Goal: Task Accomplishment & Management: Complete application form

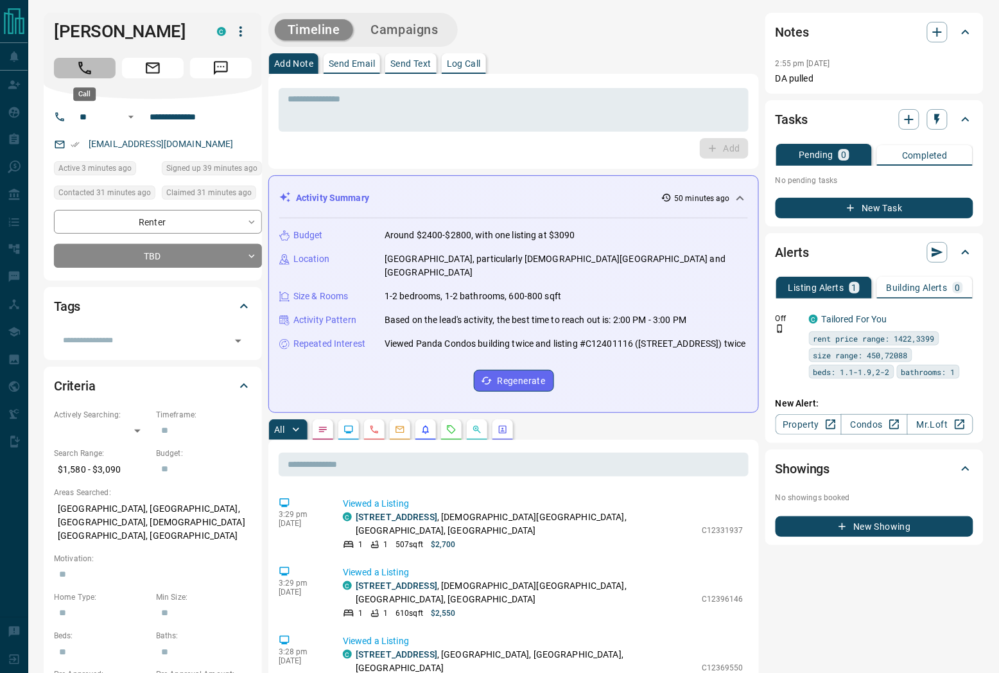
click at [83, 73] on icon "Call" at bounding box center [84, 68] width 17 height 17
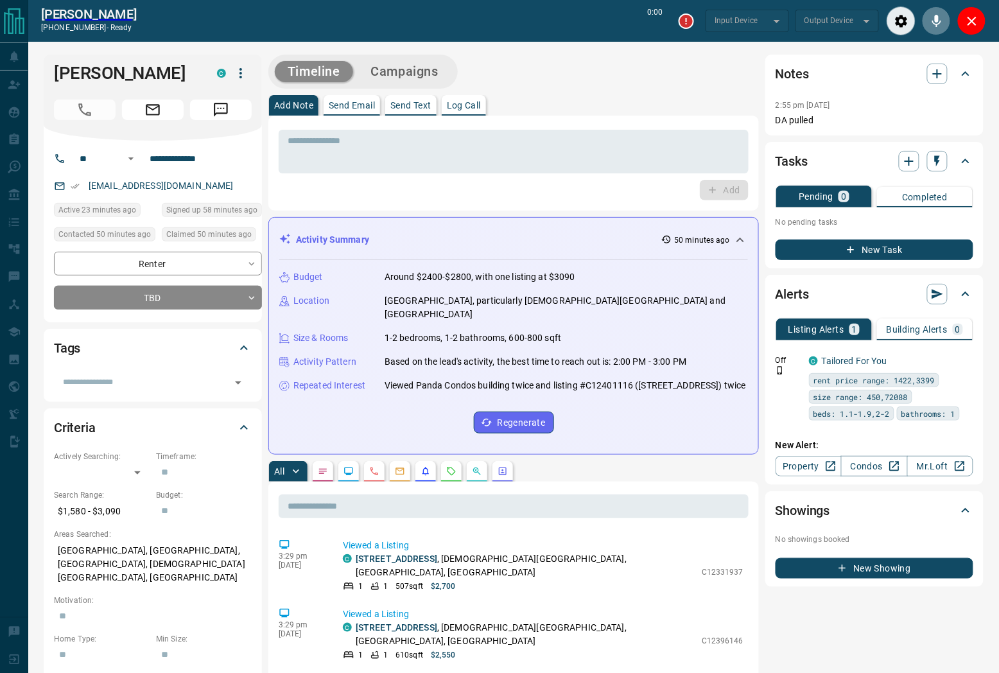
click at [932, 24] on icon "Mute" at bounding box center [936, 20] width 15 height 15
type input "*******"
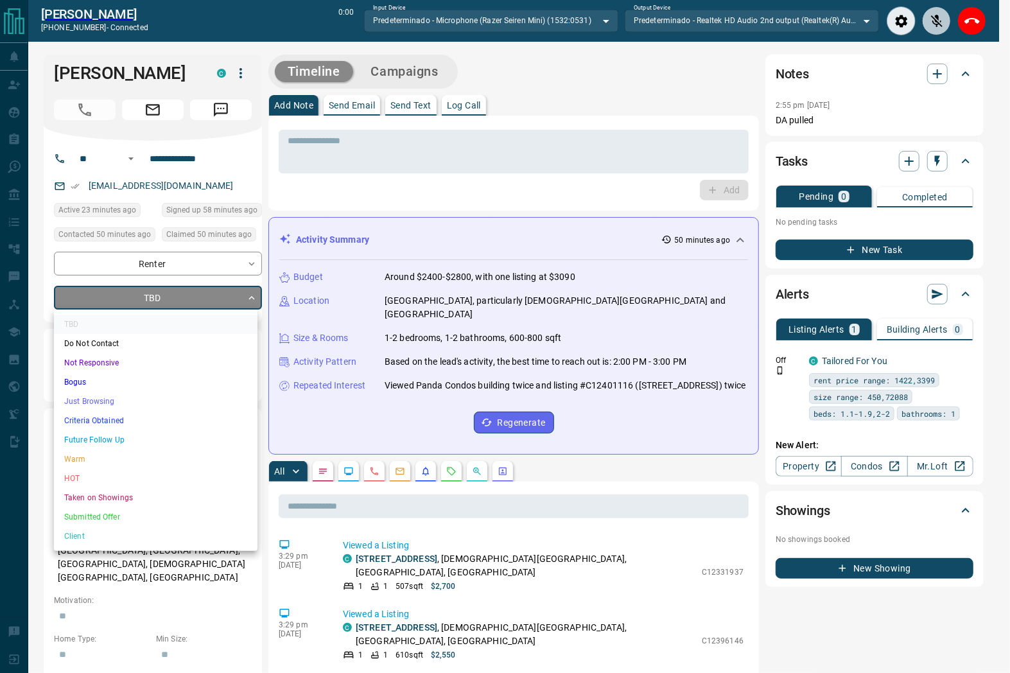
click at [137, 393] on li "Just Browsing" at bounding box center [156, 401] width 204 height 19
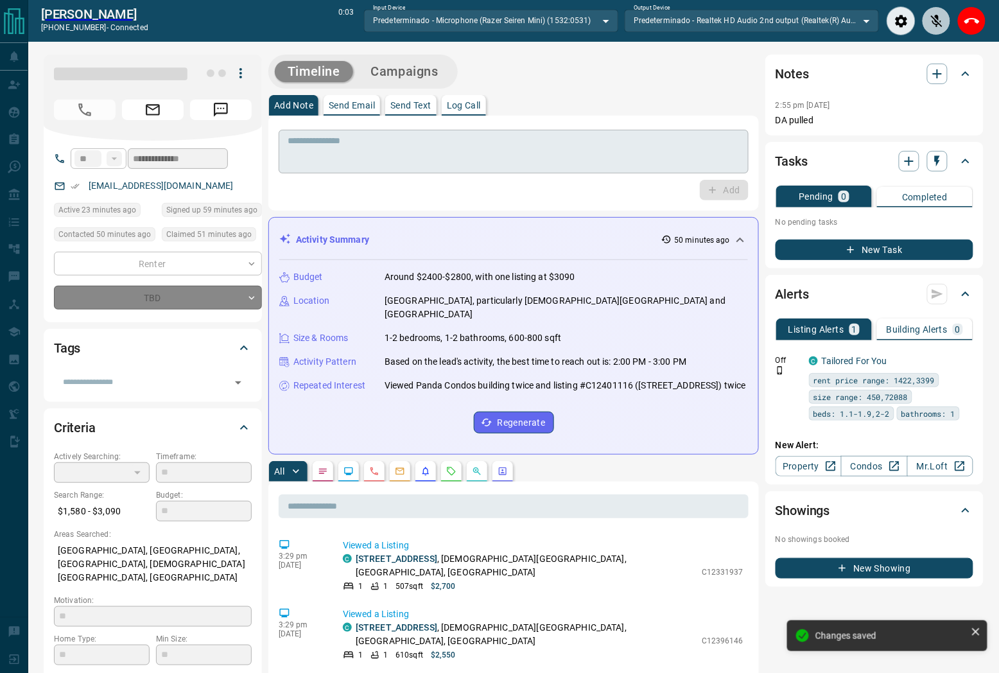
type input "*"
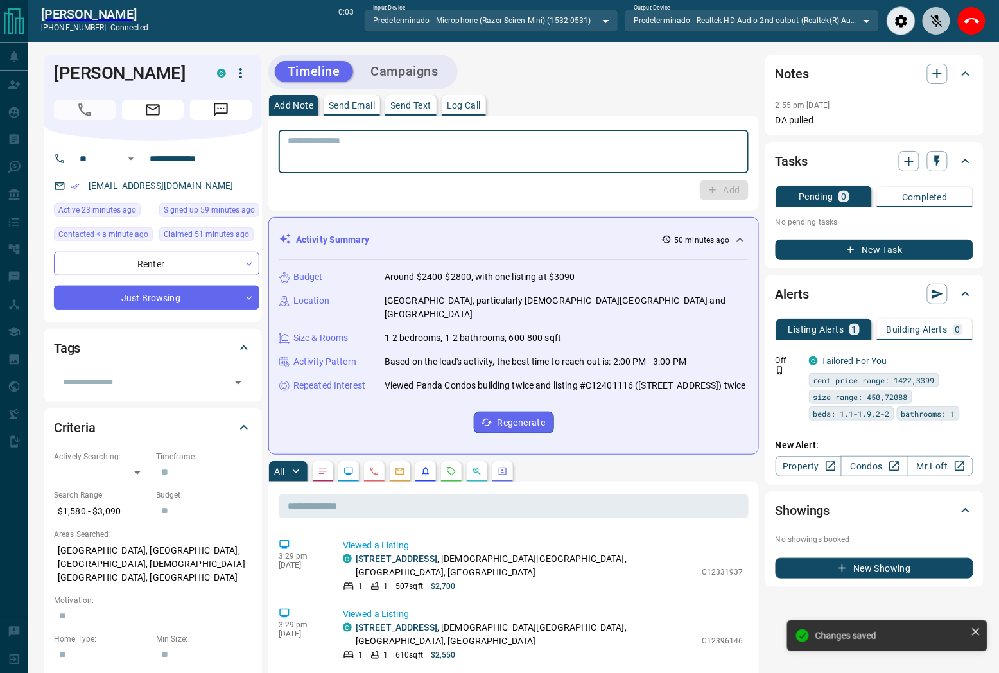
click at [556, 158] on textarea at bounding box center [514, 152] width 452 height 33
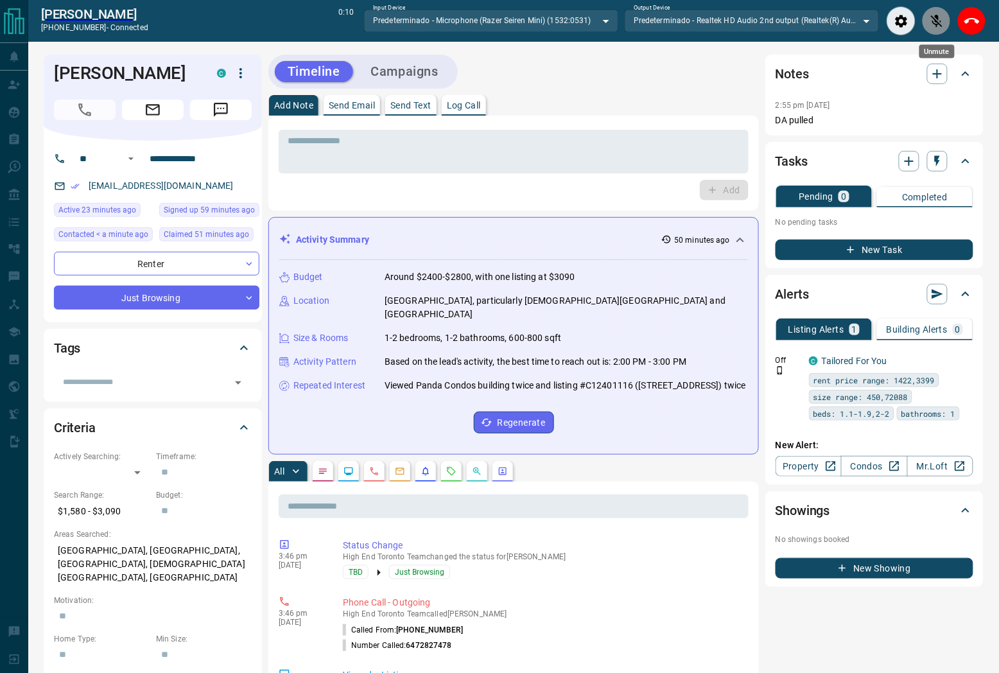
click at [944, 19] on icon "Unmute" at bounding box center [936, 20] width 15 height 15
click at [391, 164] on textarea at bounding box center [514, 152] width 452 height 33
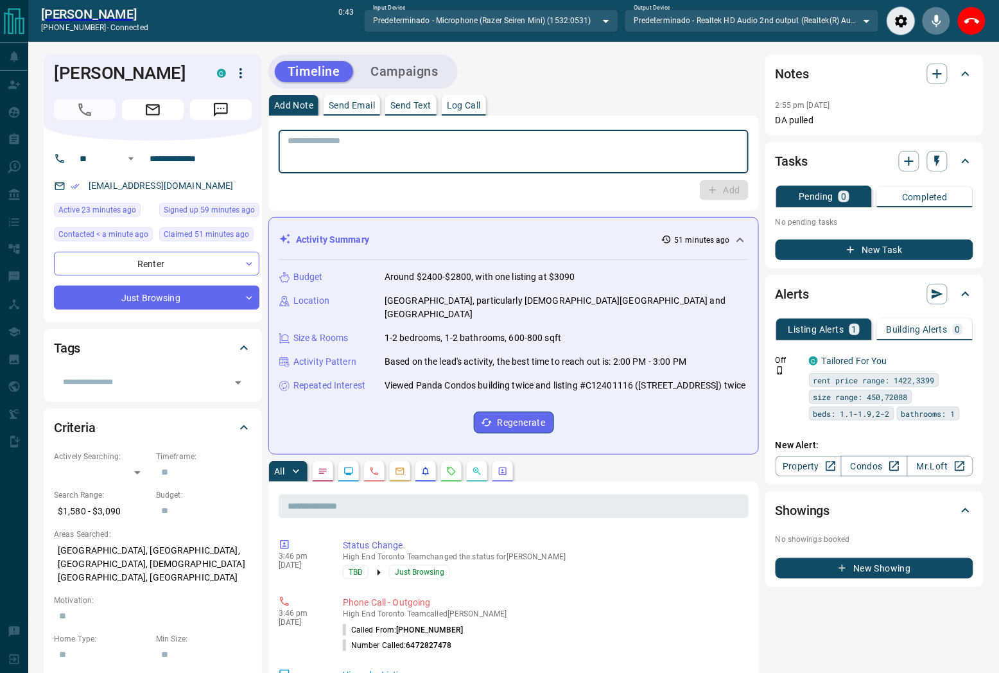
click at [322, 158] on textarea at bounding box center [514, 152] width 452 height 33
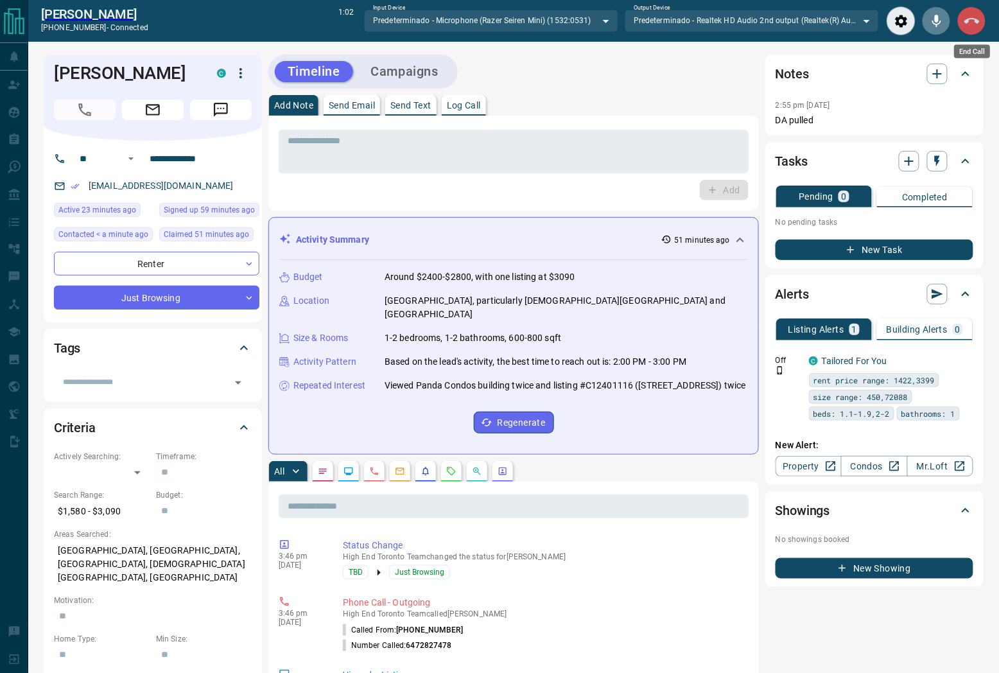
click at [970, 23] on icon "End Call" at bounding box center [972, 20] width 15 height 15
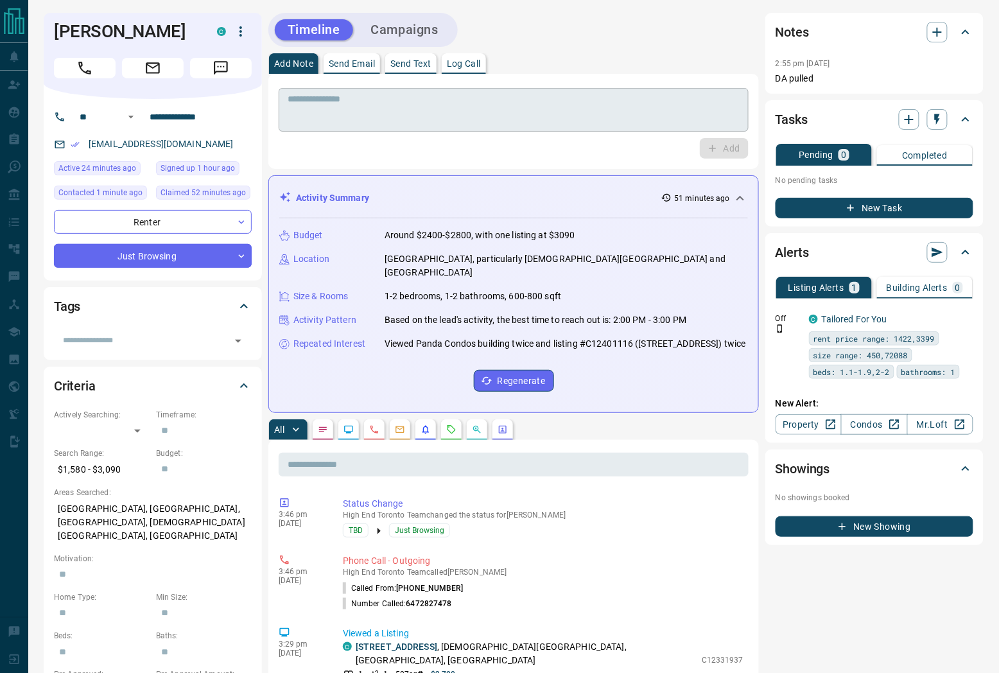
click at [407, 127] on div "* ​" at bounding box center [514, 110] width 470 height 44
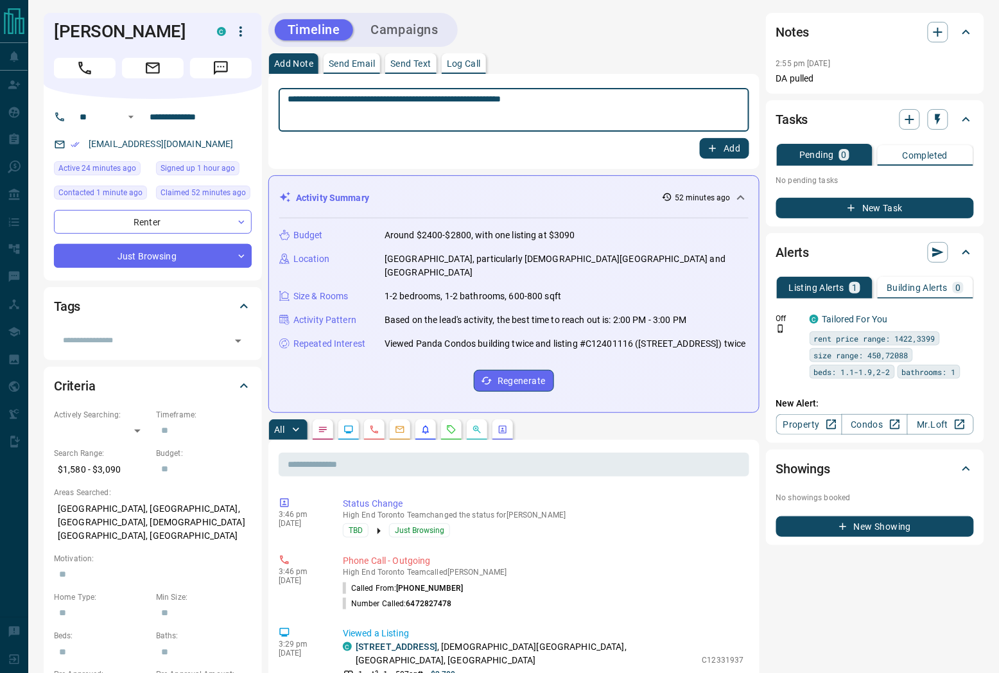
type textarea "**********"
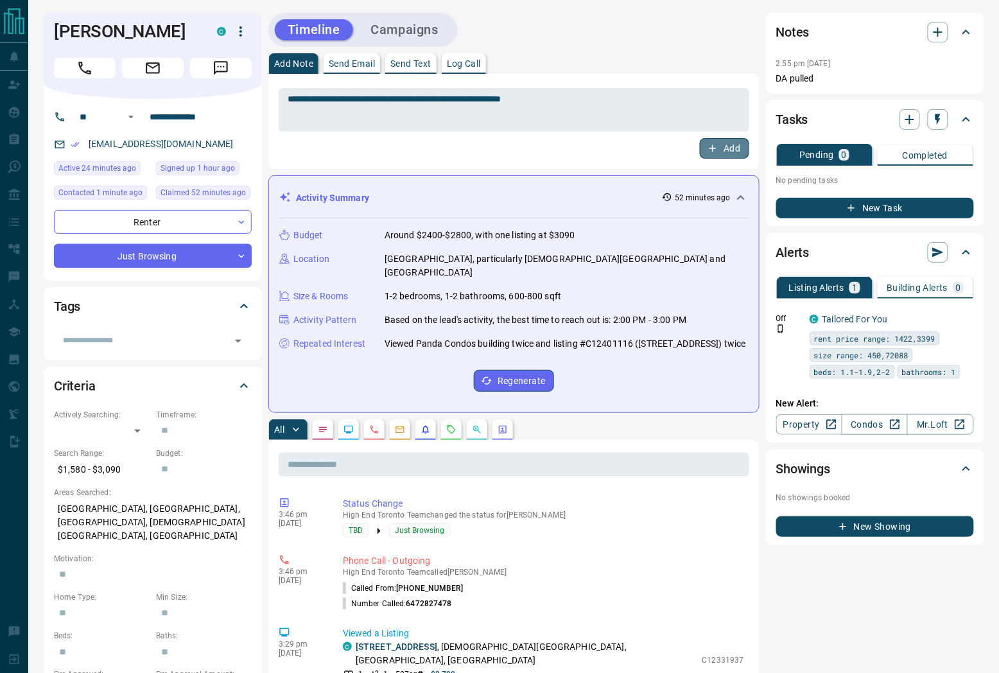
click at [743, 149] on button "Add" at bounding box center [724, 148] width 49 height 21
click at [908, 125] on icon "button" at bounding box center [909, 119] width 15 height 15
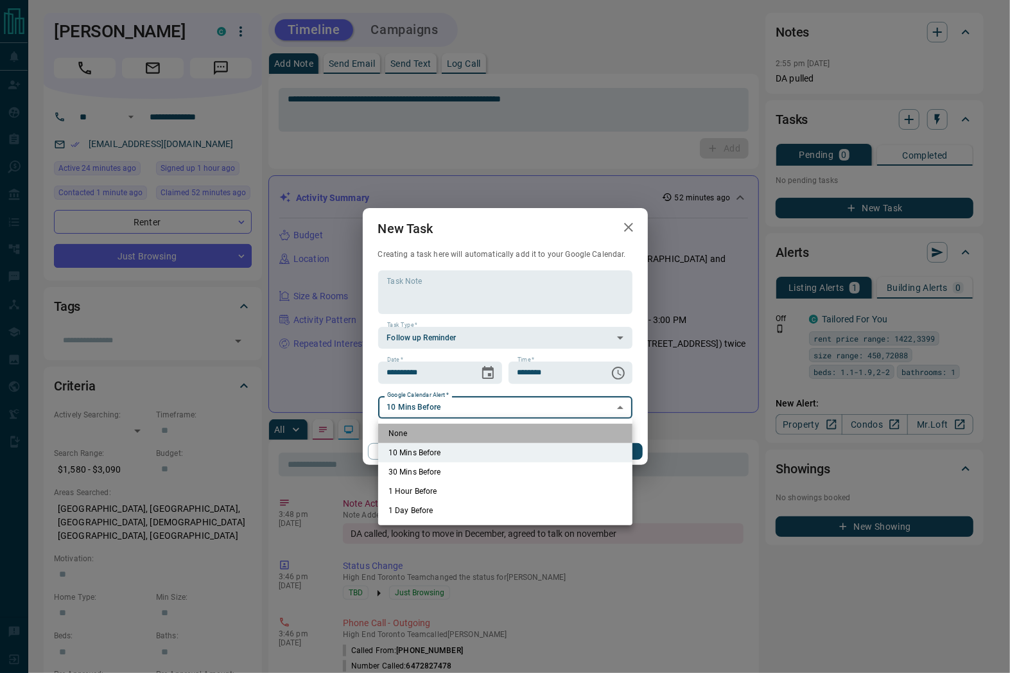
click at [410, 432] on li "None" at bounding box center [505, 433] width 254 height 19
type input "*"
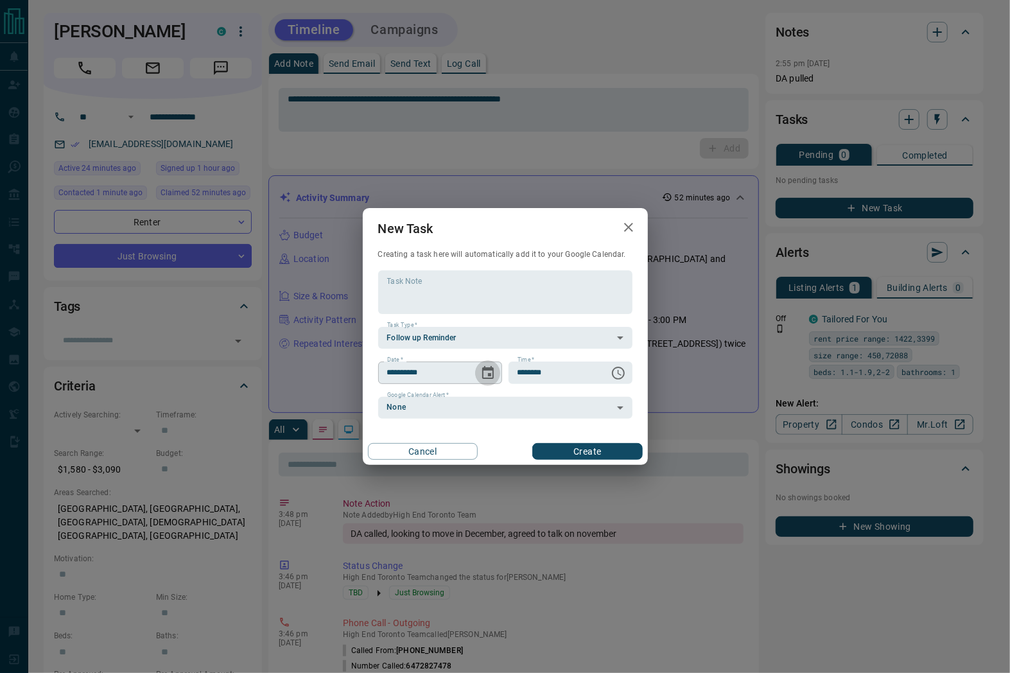
click at [484, 378] on icon "Choose date, selected date is Sep 13, 2025" at bounding box center [488, 372] width 12 height 13
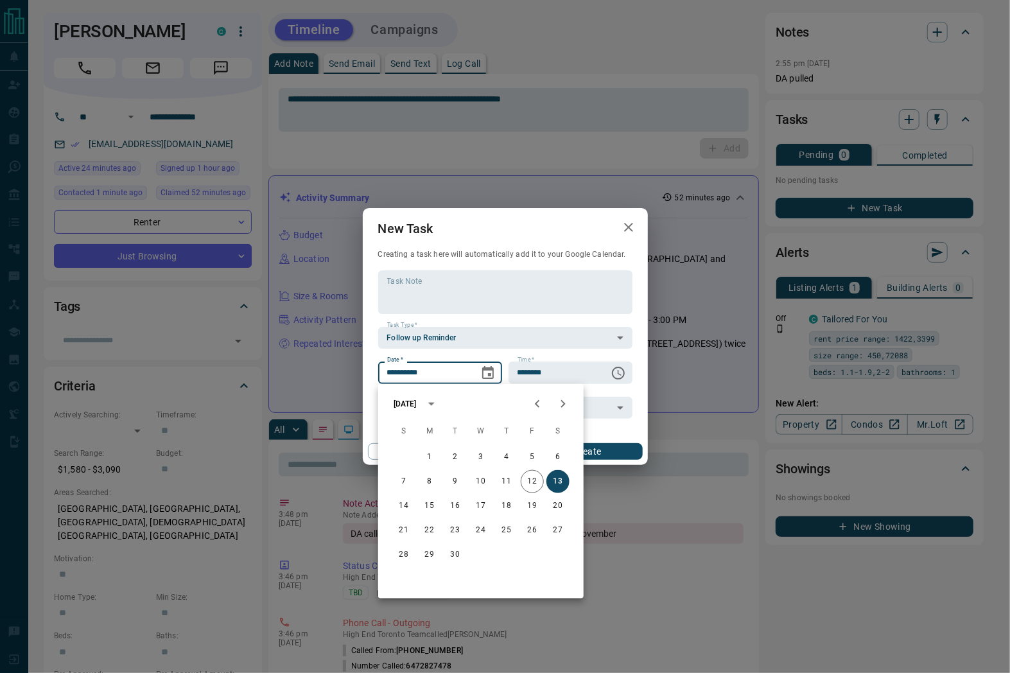
click at [562, 402] on icon "Next month" at bounding box center [563, 403] width 15 height 15
click at [563, 402] on icon "Next month" at bounding box center [563, 404] width 4 height 8
click at [425, 486] on button "3" at bounding box center [429, 481] width 23 height 23
type input "**********"
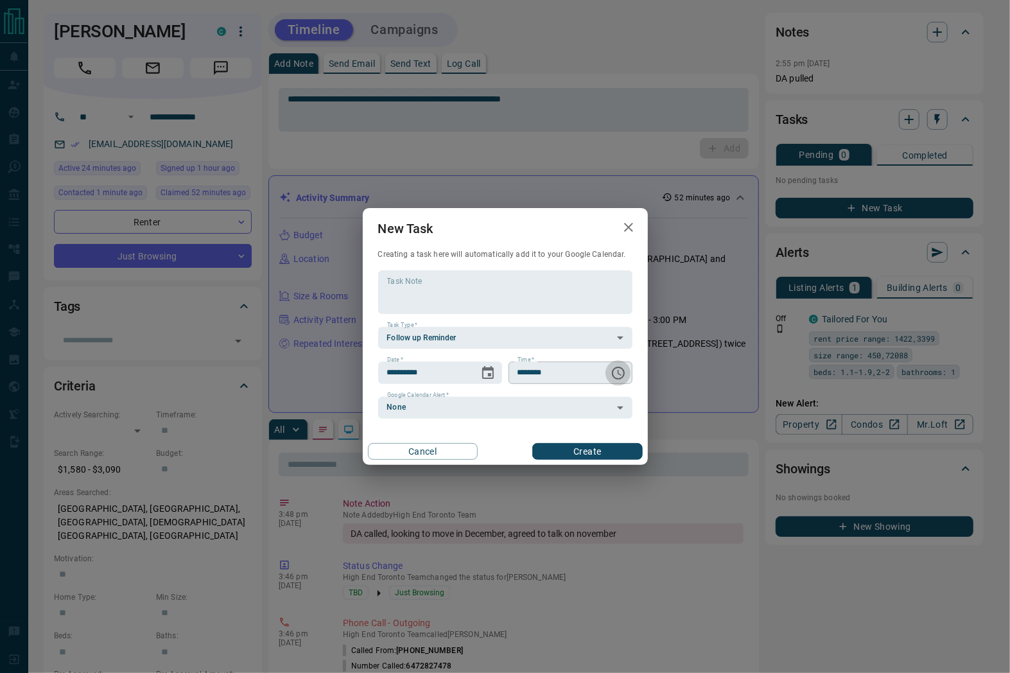
click at [624, 369] on icon "Choose time, selected time is 6:00 AM" at bounding box center [618, 372] width 15 height 15
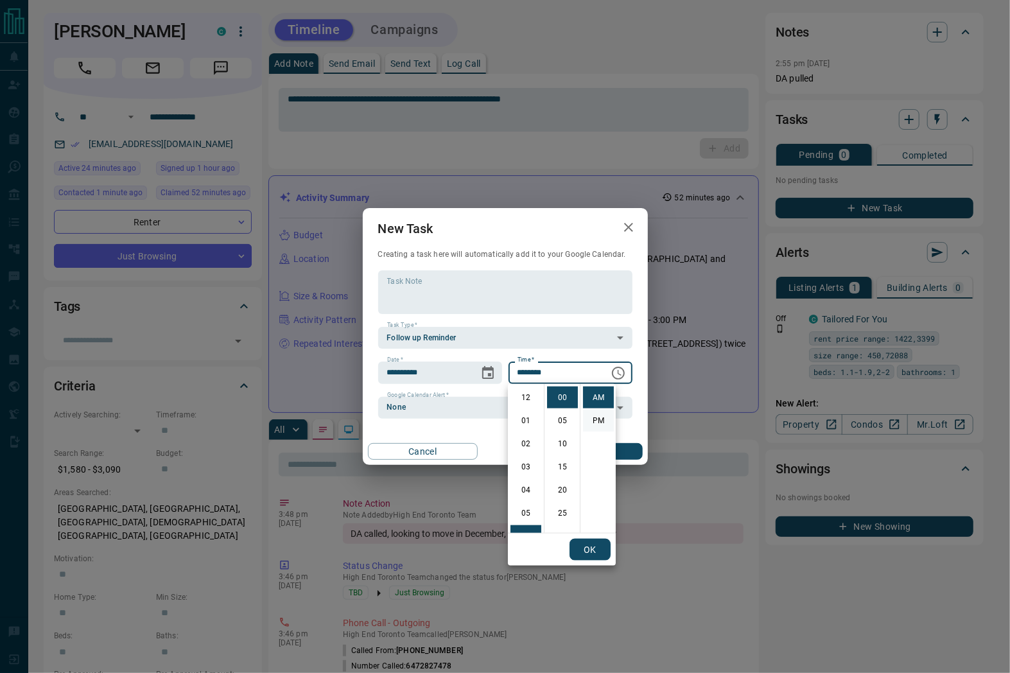
scroll to position [138, 0]
click at [525, 513] on li "11" at bounding box center [526, 514] width 31 height 22
click at [593, 418] on li "PM" at bounding box center [598, 421] width 31 height 22
type input "********"
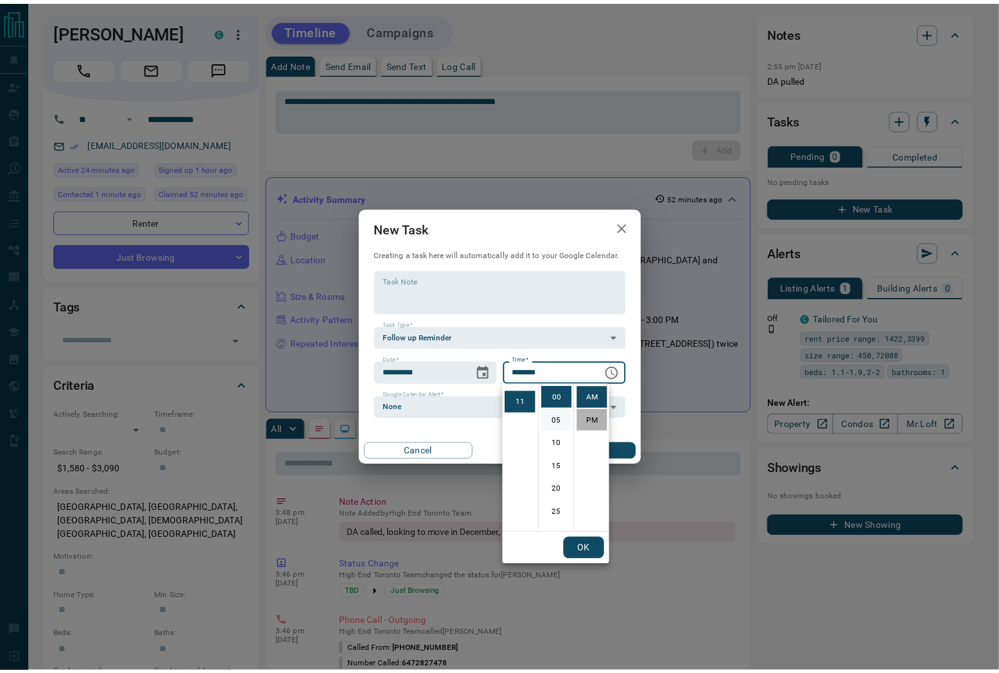
scroll to position [19, 0]
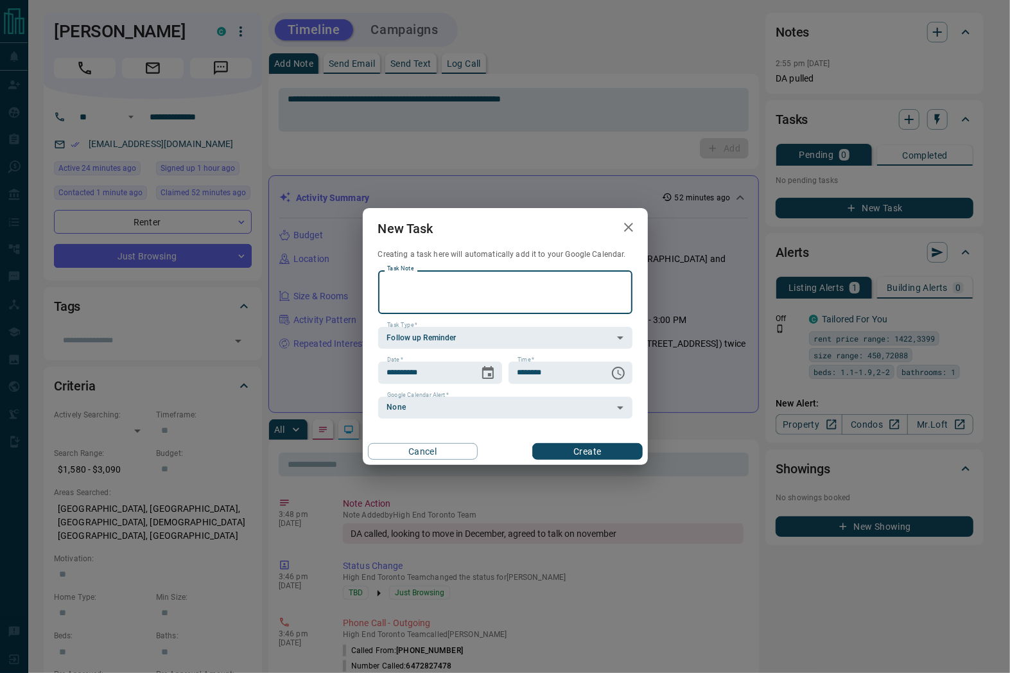
click at [442, 298] on textarea "Task Note" at bounding box center [505, 292] width 236 height 33
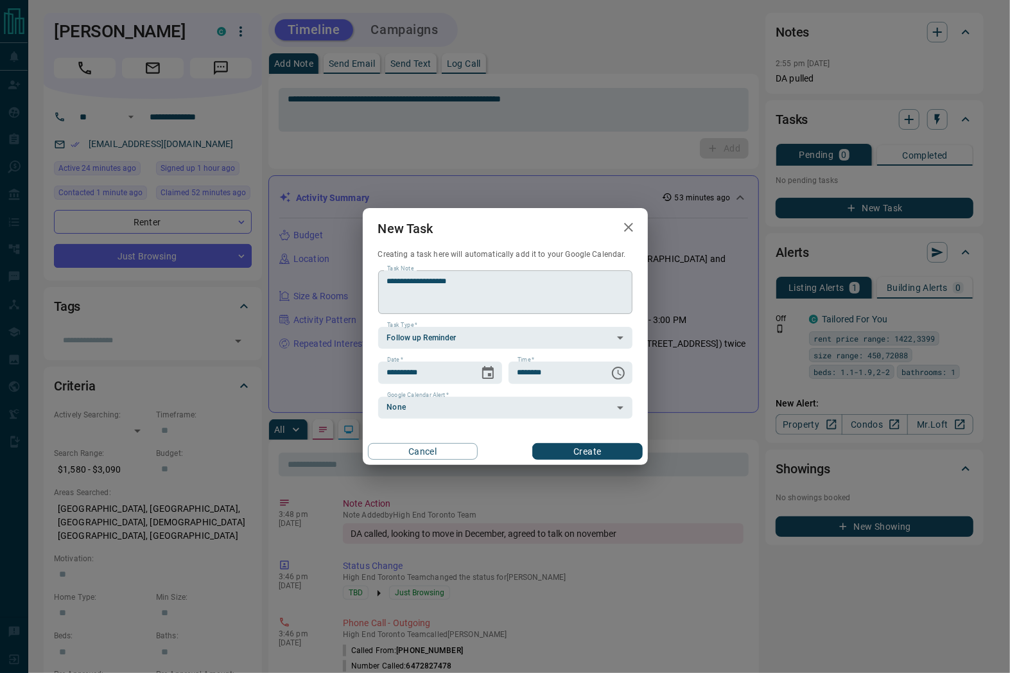
click at [491, 283] on textarea "**********" at bounding box center [505, 292] width 236 height 33
type textarea "**********"
click at [611, 451] on button "Create" at bounding box center [587, 451] width 110 height 17
